Goal: Task Accomplishment & Management: Manage account settings

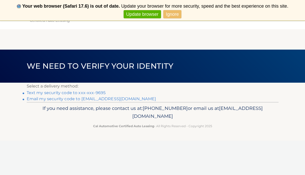
click at [68, 94] on link "Text my security code to xxx-xxx-9695" at bounding box center [66, 92] width 79 height 5
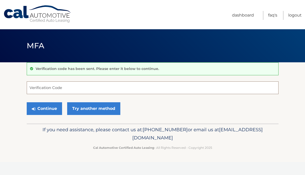
click at [66, 88] on input "Verification Code" at bounding box center [153, 87] width 252 height 13
type input "687954"
click at [44, 108] on button "Continue" at bounding box center [44, 108] width 35 height 13
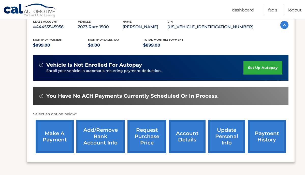
scroll to position [98, 0]
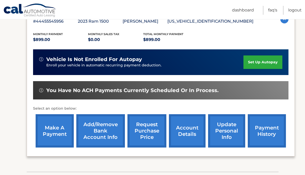
click at [59, 133] on link "make a payment" at bounding box center [55, 130] width 38 height 33
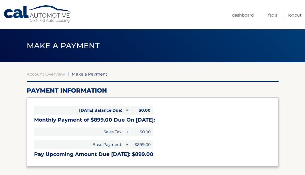
select select "ZjM0MTQ4ZjgtZmVjMy00Mjc5LTlkYzQtYTgxYzAyZjlkZjI3"
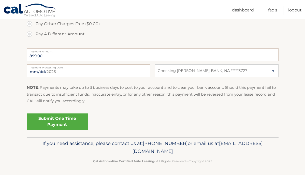
scroll to position [187, 0]
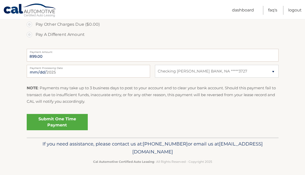
click at [57, 120] on link "Submit One Time Payment" at bounding box center [57, 122] width 61 height 16
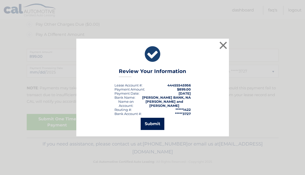
click at [151, 122] on button "Submit" at bounding box center [152, 124] width 24 height 12
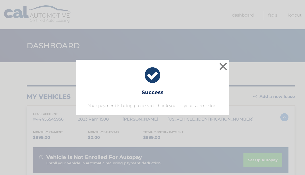
click at [223, 68] on button "×" at bounding box center [223, 66] width 10 height 10
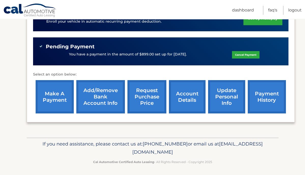
scroll to position [141, 0]
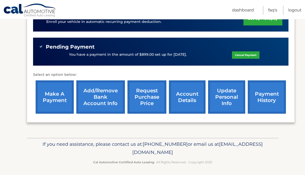
click at [189, 109] on link "account details" at bounding box center [187, 96] width 37 height 33
click at [188, 96] on link "account details" at bounding box center [187, 96] width 37 height 33
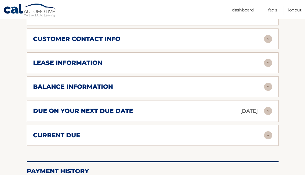
scroll to position [267, 0]
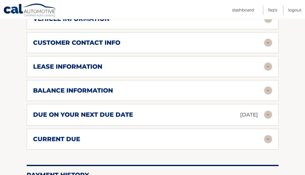
click at [216, 39] on div "customer contact info" at bounding box center [148, 43] width 231 height 8
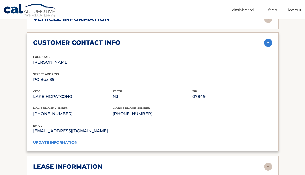
click at [65, 141] on link "update information" at bounding box center [55, 142] width 44 height 5
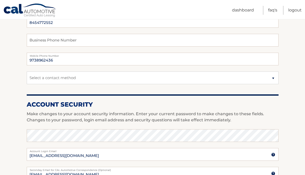
scroll to position [121, 0]
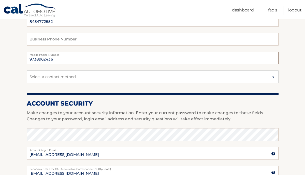
click at [65, 62] on input "9738962436" at bounding box center [153, 58] width 252 height 13
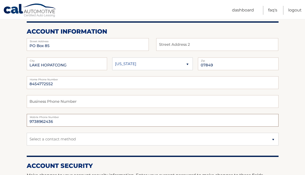
scroll to position [58, 0]
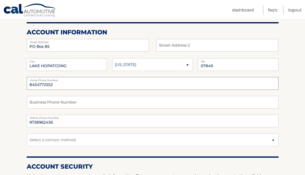
click at [67, 82] on input "8454772552" at bounding box center [153, 83] width 252 height 13
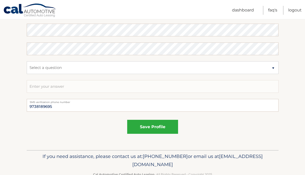
scroll to position [283, 0]
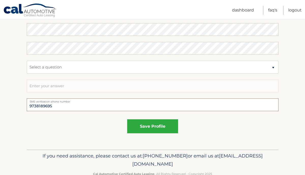
click at [60, 107] on input "9738189695" at bounding box center [153, 104] width 252 height 13
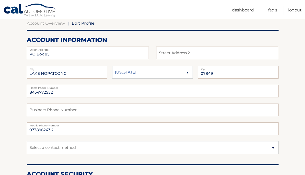
scroll to position [51, 0]
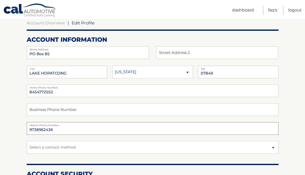
drag, startPoint x: 56, startPoint y: 131, endPoint x: 19, endPoint y: 130, distance: 37.1
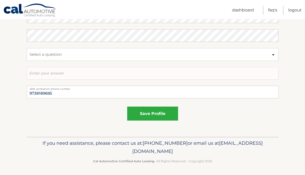
scroll to position [295, 0]
drag, startPoint x: 57, startPoint y: 93, endPoint x: 16, endPoint y: 92, distance: 40.7
paste input "962436"
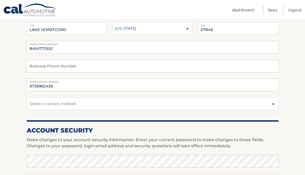
scroll to position [94, 0]
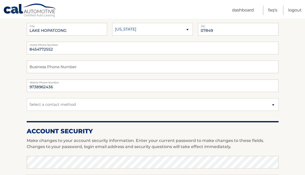
type input "9738962436"
click at [67, 67] on input "text" at bounding box center [153, 66] width 252 height 13
drag, startPoint x: 57, startPoint y: 51, endPoint x: 22, endPoint y: 50, distance: 34.8
click at [22, 50] on section "Account Overview | Edit Profile account information PO Box 85 Street Address St…" at bounding box center [152, 153] width 305 height 370
click at [44, 69] on input "text" at bounding box center [153, 66] width 252 height 13
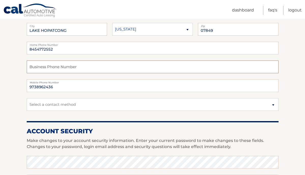
paste input "8454772552"
type input "8454772552"
drag, startPoint x: 58, startPoint y: 50, endPoint x: 20, endPoint y: 45, distance: 37.9
click at [20, 46] on section "Account Overview | Edit Profile account information PO Box 85 Street Address St…" at bounding box center [152, 153] width 305 height 370
click at [67, 87] on input "9738962436" at bounding box center [153, 85] width 252 height 13
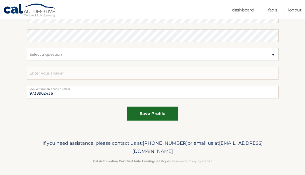
scroll to position [295, 0]
click at [155, 114] on button "save profile" at bounding box center [152, 114] width 51 height 14
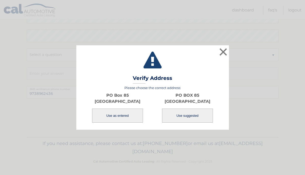
click at [126, 117] on button "Use as entered" at bounding box center [117, 115] width 51 height 14
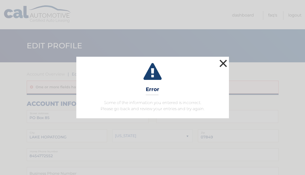
click at [223, 63] on button "×" at bounding box center [223, 63] width 10 height 10
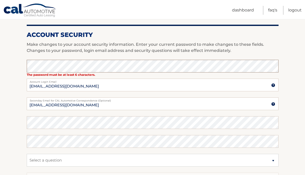
scroll to position [202, 0]
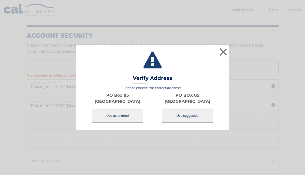
click at [186, 119] on button "Use suggested" at bounding box center [187, 115] width 51 height 14
type input "PO BOX 85"
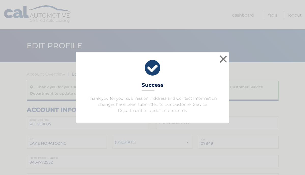
click at [227, 59] on button "×" at bounding box center [223, 59] width 10 height 10
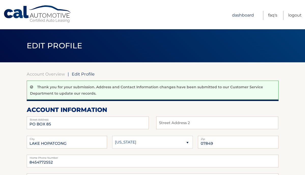
click at [238, 12] on link "Dashboard" at bounding box center [243, 15] width 22 height 9
